Goal: Task Accomplishment & Management: Manage account settings

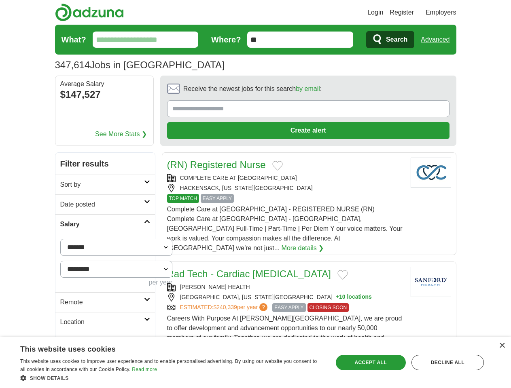
click at [383, 13] on link "Login" at bounding box center [375, 13] width 16 height 10
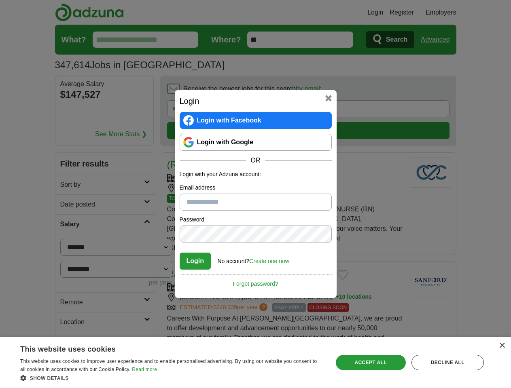
click at [450, 13] on div "Login Login with Facebook Login with Google OR Login with your Adzuna account: …" at bounding box center [255, 194] width 511 height 388
click at [438, 40] on div "Login Login with Facebook Login with Google OR Login with your Adzuna account: …" at bounding box center [255, 194] width 511 height 388
click at [98, 95] on div "Login Login with Facebook Login with Google OR Login with your Adzuna account: …" at bounding box center [255, 194] width 511 height 388
click at [286, 91] on div "Login Login with Facebook Login with Google OR Login with your Adzuna account: …" at bounding box center [256, 194] width 162 height 208
click at [473, 91] on div "Login Login with Facebook Login with Google OR Login with your Adzuna account: …" at bounding box center [255, 194] width 511 height 388
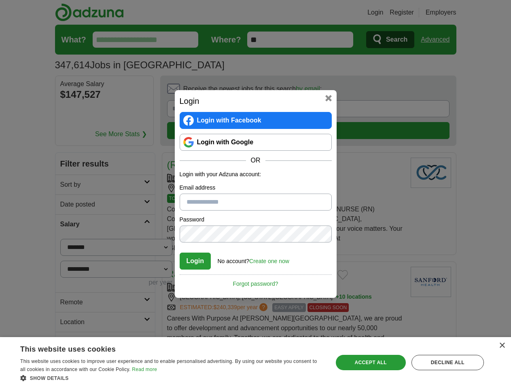
click at [68, 146] on div "Login Login with Facebook Login with Google OR Login with your Adzuna account: …" at bounding box center [255, 194] width 511 height 388
click at [68, 165] on div "Login Login with Facebook Login with Google OR Login with your Adzuna account: …" at bounding box center [255, 194] width 511 height 388
click at [68, 185] on div "Login Login with Facebook Login with Google OR Login with your Adzuna account: …" at bounding box center [255, 194] width 511 height 388
click at [68, 263] on div "Login Login with Facebook Login with Google OR Login with your Adzuna account: …" at bounding box center [255, 194] width 511 height 388
